Goal: Task Accomplishment & Management: Use online tool/utility

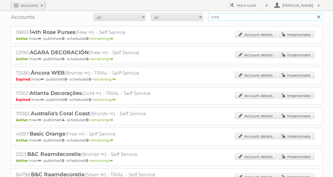
click at [222, 18] on input "cora" at bounding box center [265, 17] width 115 height 8
type input "butlon"
click at [315, 13] on input "Search" at bounding box center [319, 17] width 8 height 8
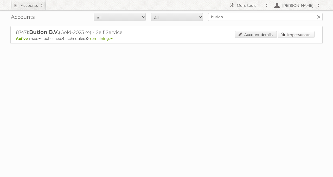
click at [301, 35] on link "Impersonate" at bounding box center [296, 34] width 37 height 7
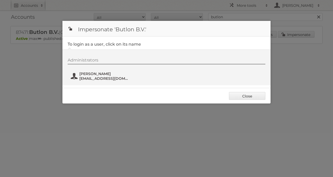
click at [112, 72] on span "Alessio Pinna" at bounding box center [104, 73] width 51 height 5
